Goal: Task Accomplishment & Management: Manage account settings

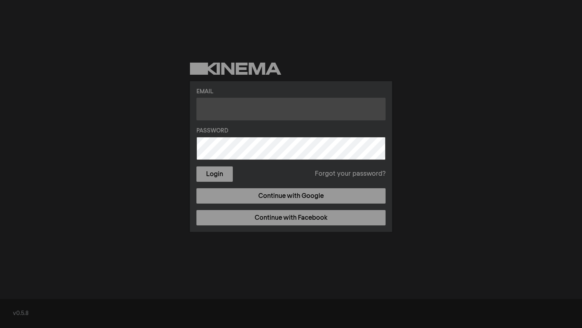
click at [235, 110] on input "text" at bounding box center [290, 109] width 189 height 23
click at [219, 112] on input "text" at bounding box center [290, 109] width 189 height 23
type input "c"
type input "casamuseofilibertoojedarios@gmail.com"
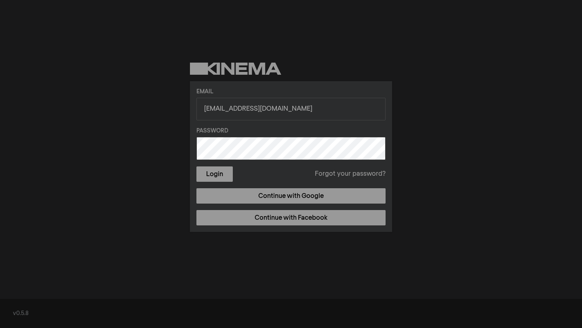
click at [330, 177] on link "Forgot your password?" at bounding box center [350, 174] width 71 height 10
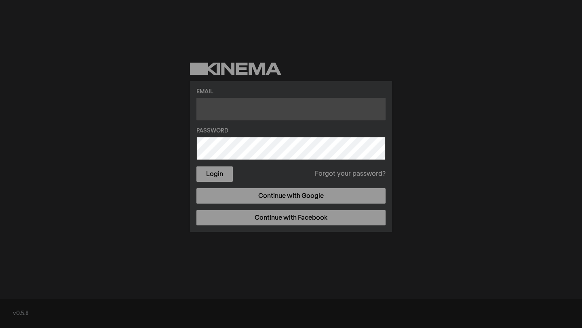
click at [261, 109] on input "text" at bounding box center [290, 109] width 189 height 23
click at [277, 107] on input "text" at bounding box center [290, 109] width 189 height 23
type input "[EMAIL_ADDRESS][DOMAIN_NAME]"
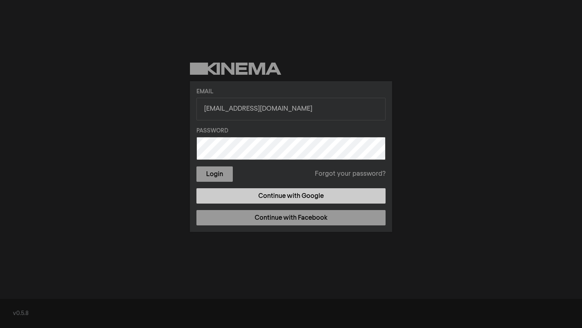
click at [289, 196] on link "Continue with Google" at bounding box center [290, 195] width 189 height 15
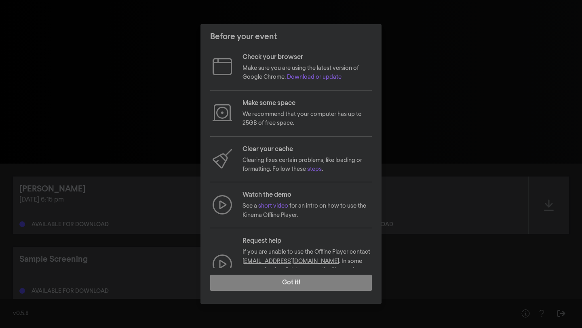
scroll to position [19, 0]
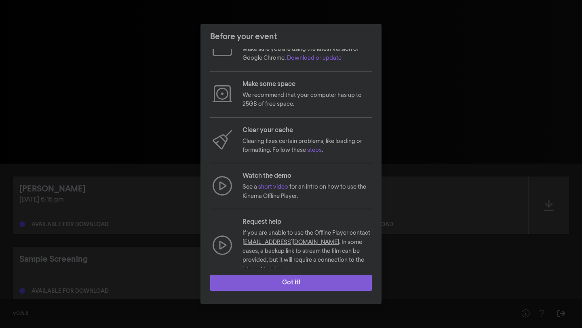
click at [297, 282] on button "Got it!" at bounding box center [291, 283] width 162 height 16
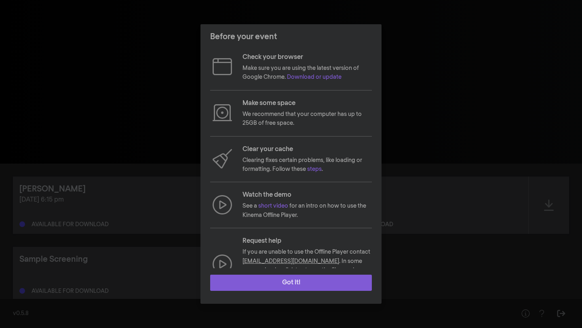
click at [292, 284] on button "Got it!" at bounding box center [291, 283] width 162 height 16
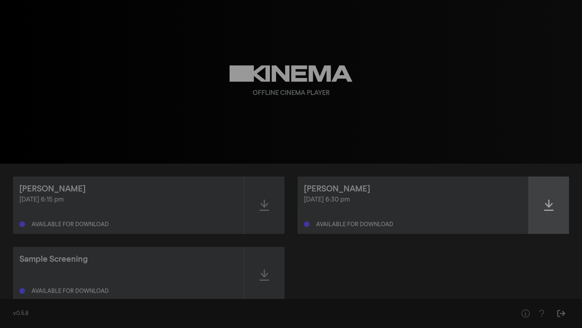
click at [551, 209] on icon at bounding box center [549, 205] width 10 height 13
